Goal: Communication & Community: Answer question/provide support

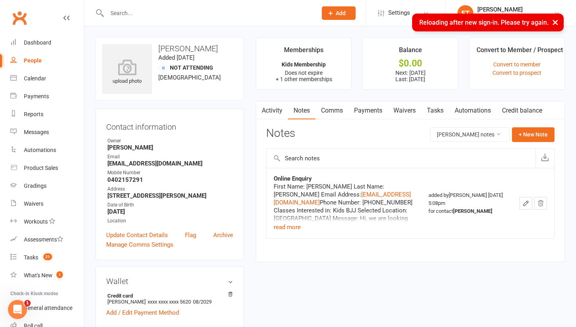
click at [524, 2] on li "ET [PERSON_NAME] Dominance MMA Thomastown Signed in as: Dominance MMA Thomastow…" at bounding box center [510, 13] width 131 height 26
click at [509, 4] on li "ET [PERSON_NAME] Dominance MMA Thomastown Signed in as: Dominance MMA Thomastow…" at bounding box center [510, 13] width 131 height 26
click at [488, 8] on div "[PERSON_NAME]" at bounding box center [515, 9] width 76 height 7
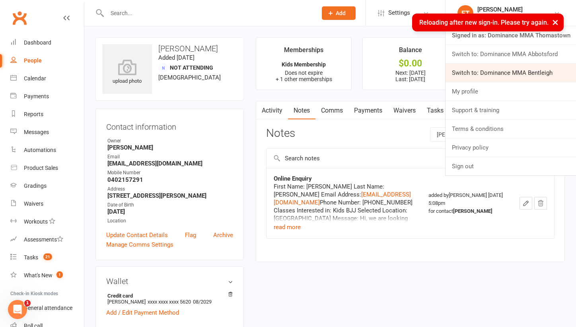
click at [496, 75] on link "Switch to: Dominance MMA Bentleigh" at bounding box center [510, 73] width 130 height 18
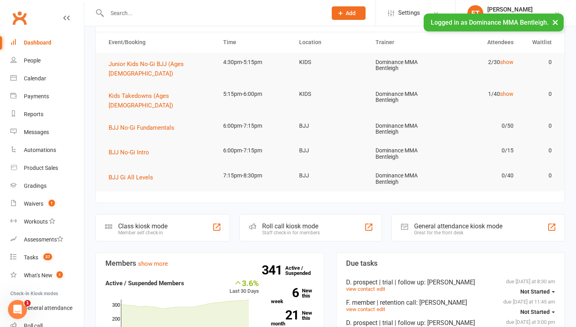
scroll to position [67, 0]
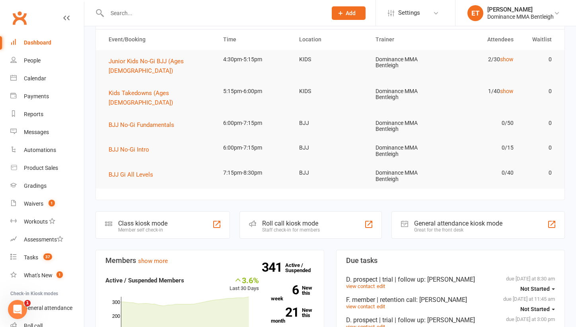
click at [123, 14] on input "text" at bounding box center [213, 13] width 217 height 11
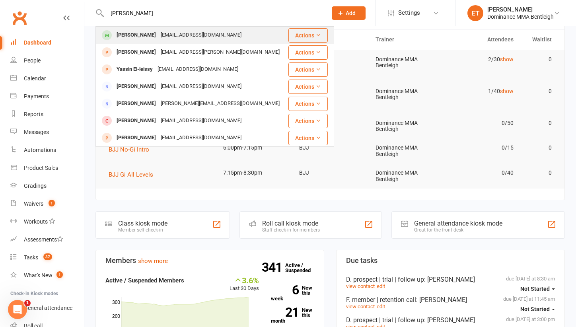
type input "[PERSON_NAME]"
click at [134, 38] on div "[PERSON_NAME]" at bounding box center [136, 35] width 44 height 12
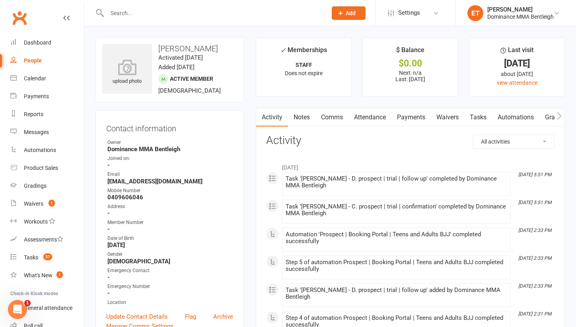
click at [334, 115] on link "Comms" at bounding box center [331, 117] width 33 height 18
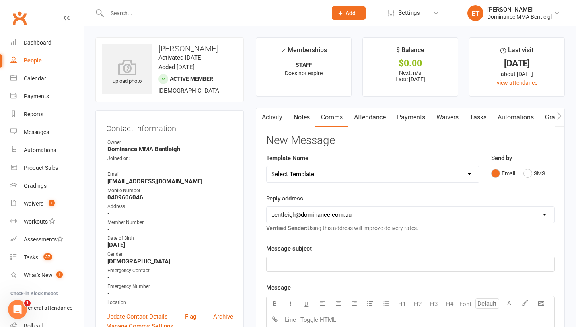
select select "13"
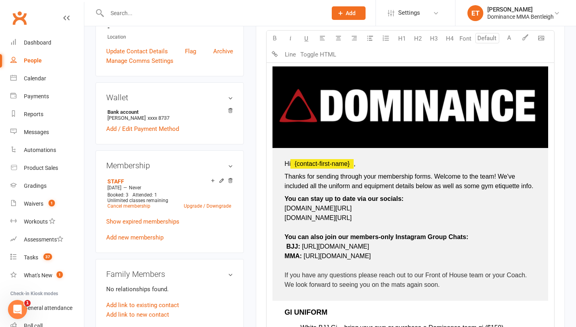
scroll to position [266, 0]
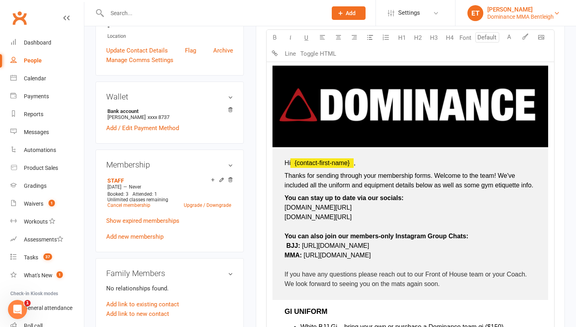
click at [544, 11] on div "[PERSON_NAME]" at bounding box center [520, 9] width 66 height 7
